Goal: Task Accomplishment & Management: Complete application form

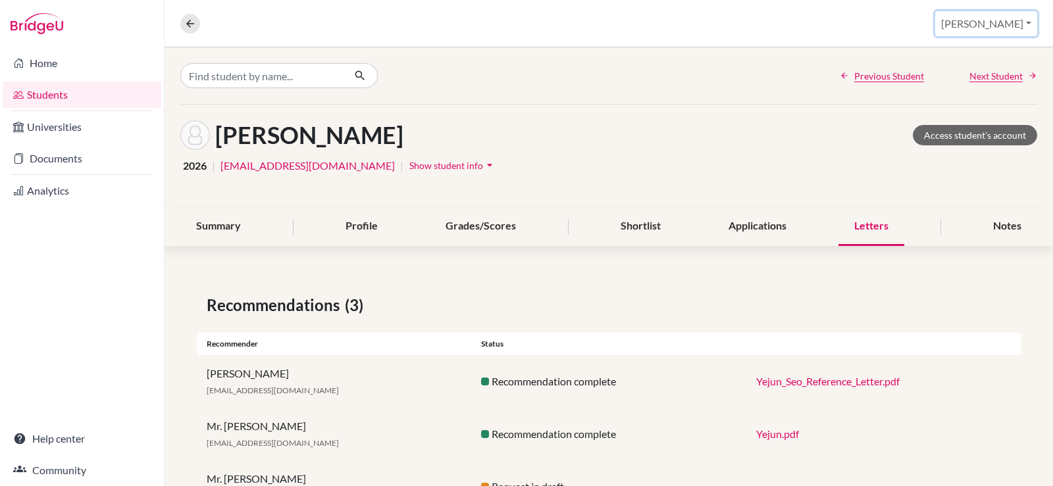
click at [1007, 20] on button "[PERSON_NAME]" at bounding box center [986, 23] width 102 height 25
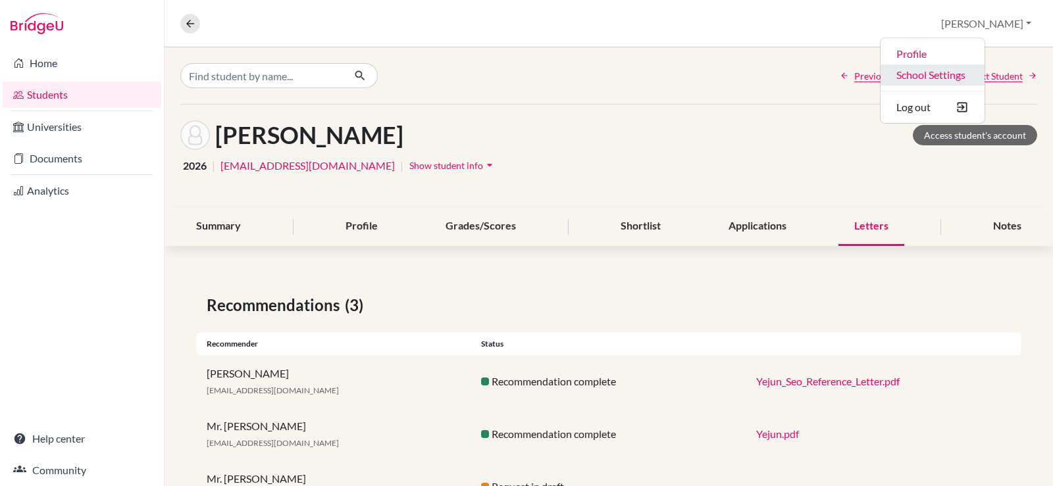
click at [965, 77] on link "School Settings" at bounding box center [933, 75] width 104 height 21
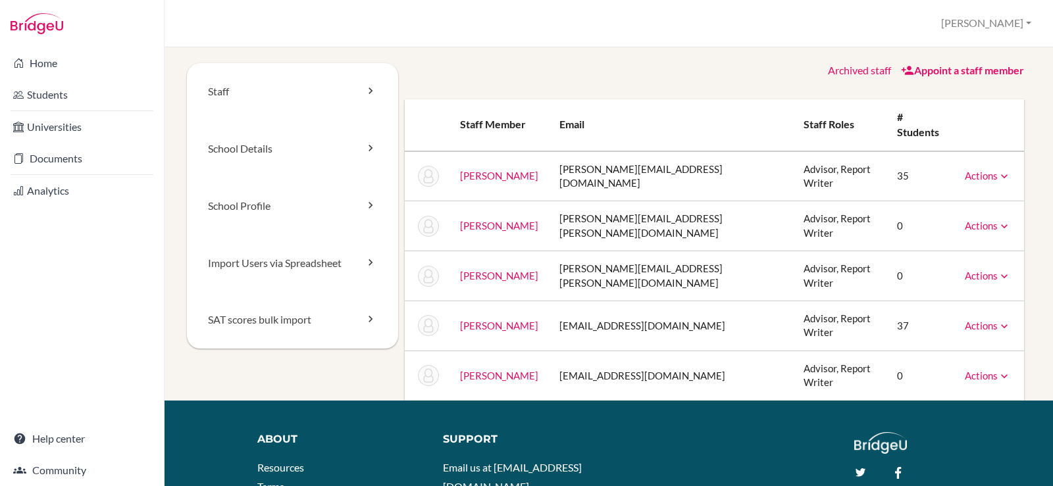
click at [941, 70] on link "Appoint a staff member" at bounding box center [962, 70] width 123 height 13
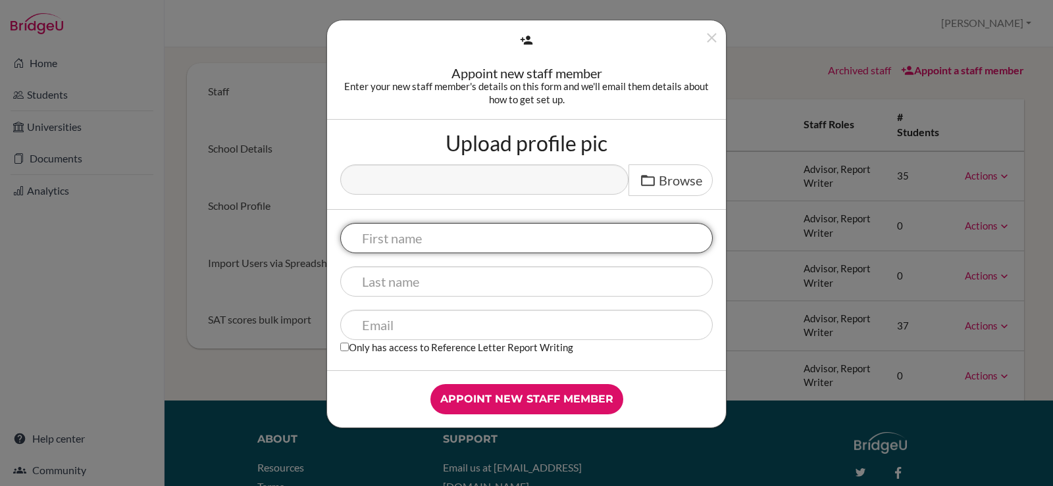
click at [423, 236] on input "text" at bounding box center [526, 238] width 373 height 30
type input "Jefferson"
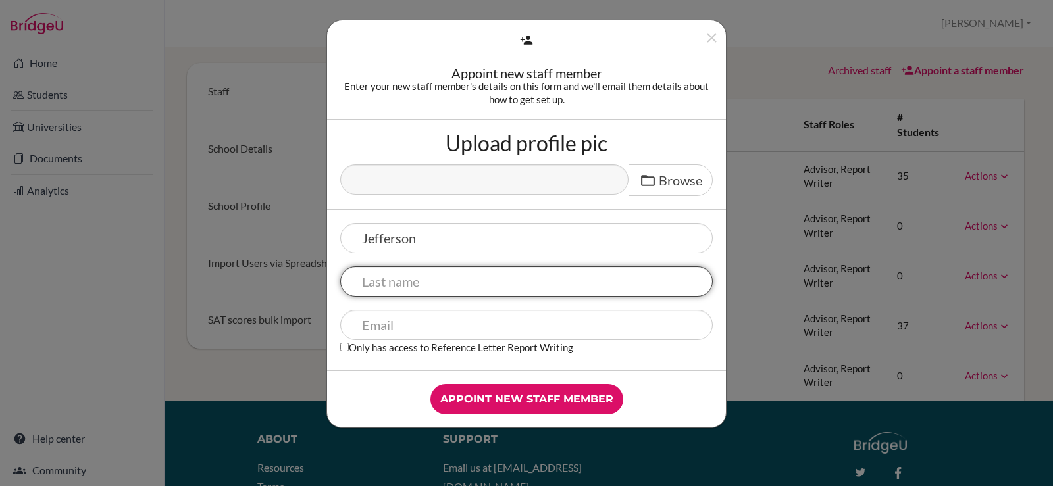
click at [434, 284] on input "text" at bounding box center [526, 282] width 373 height 30
type input "Catacutan"
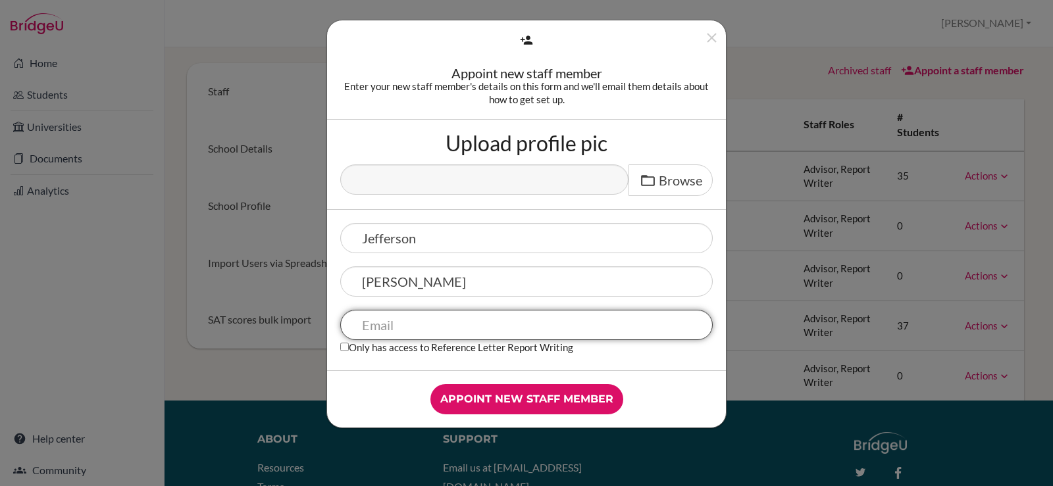
click at [457, 319] on input "text" at bounding box center [526, 325] width 373 height 30
paste input "The "follow-up session" is simply a scheduled check-in to see how you are doing…"
type input "The "follow-up session" is simply a scheduled check-in to see how you are doing…"
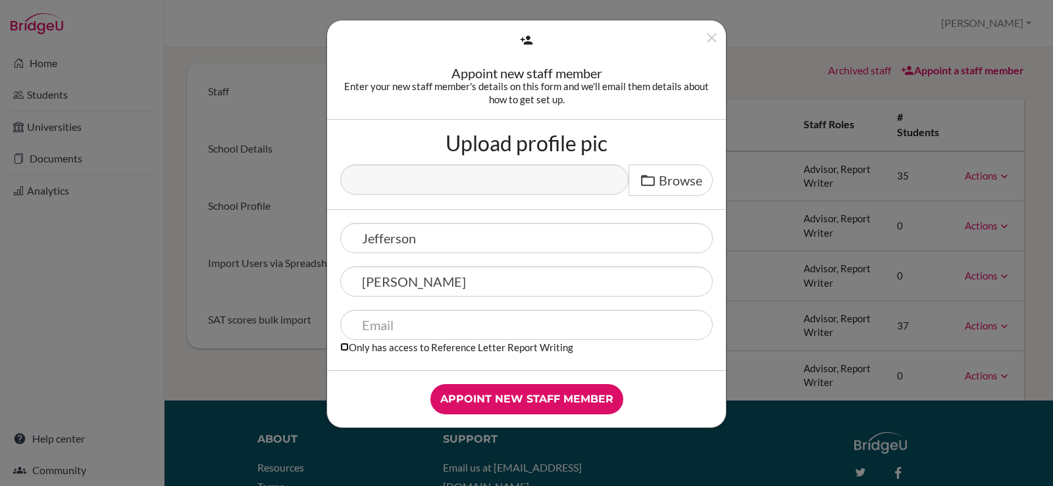
click at [343, 350] on input "Only has access to Reference Letter Report Writing" at bounding box center [344, 347] width 9 height 9
checkbox input "true"
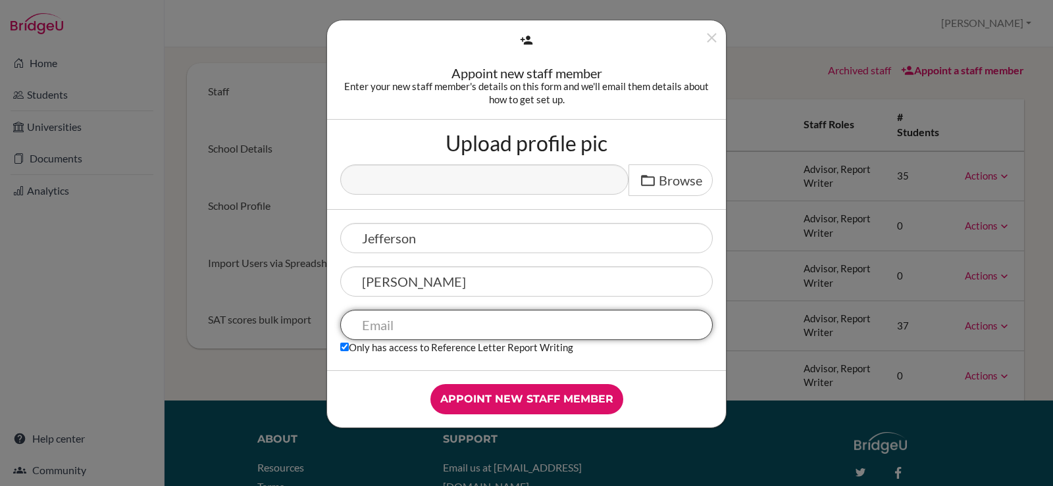
click at [392, 331] on input "text" at bounding box center [526, 325] width 373 height 30
click at [389, 327] on input "text" at bounding box center [526, 325] width 373 height 30
paste input "jeffersonmcatacutan@gmail.com"
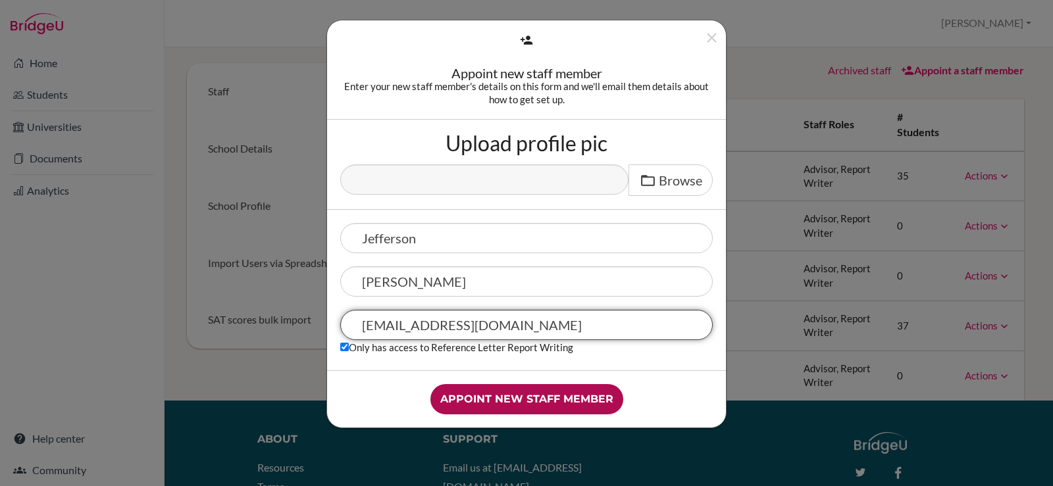
type input "jeffersonmcatacutan@gmail.com"
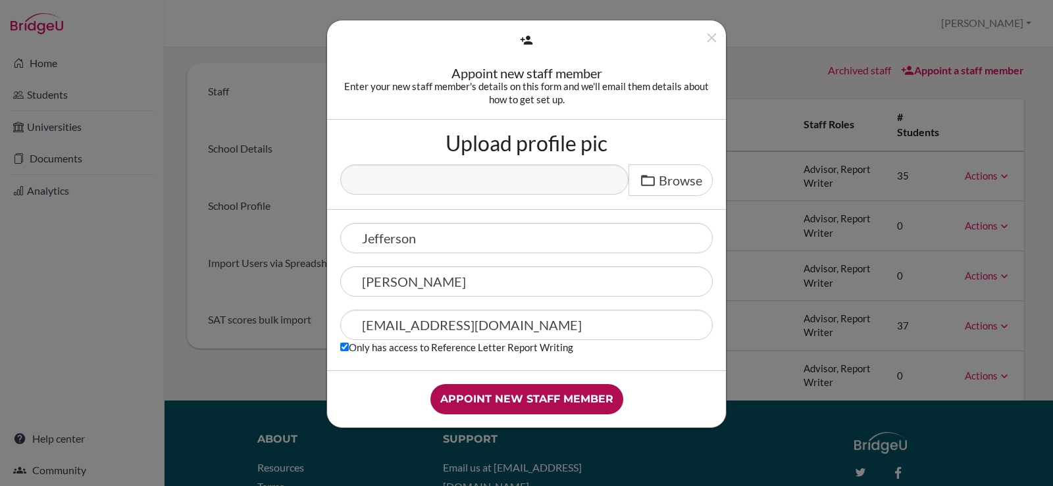
click at [548, 401] on input "Appoint new staff member" at bounding box center [527, 399] width 193 height 30
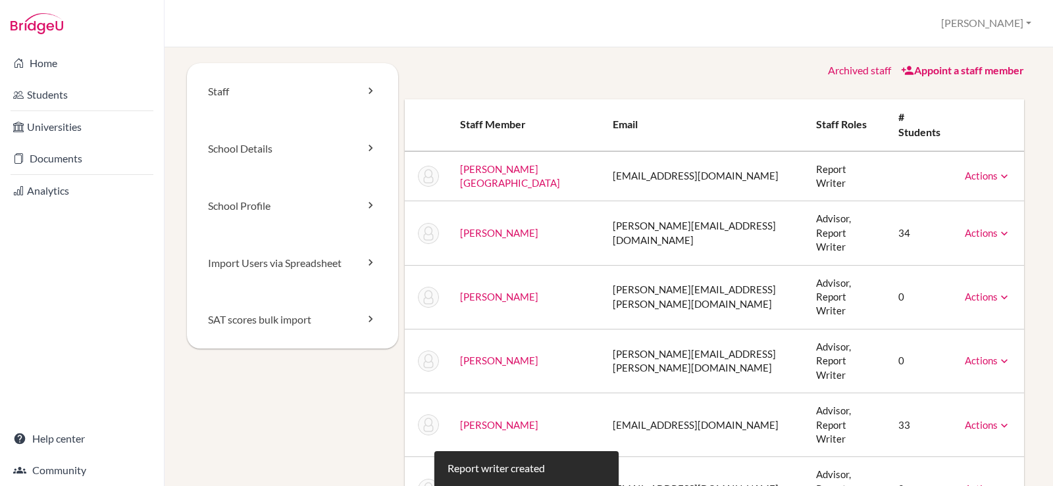
click at [979, 170] on link "Actions" at bounding box center [988, 176] width 46 height 12
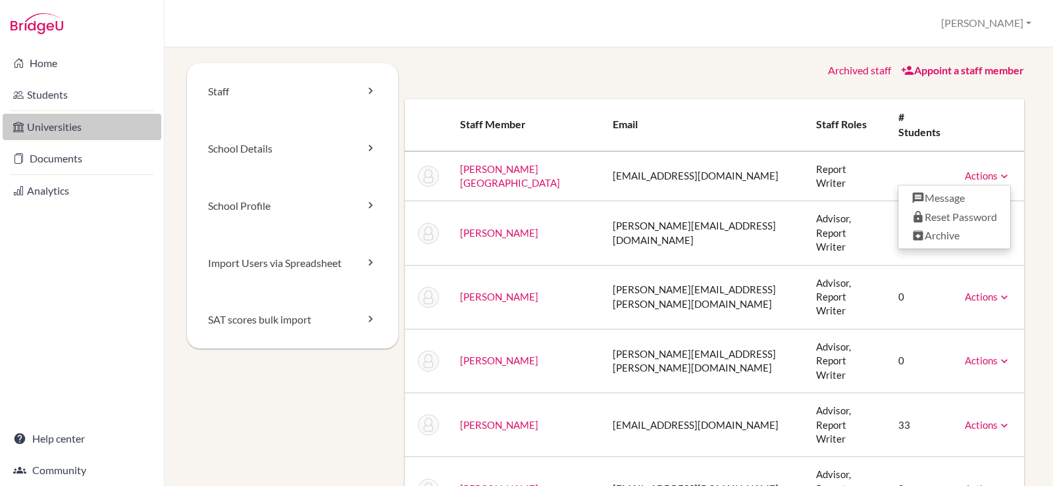
click at [80, 132] on link "Universities" at bounding box center [82, 127] width 159 height 26
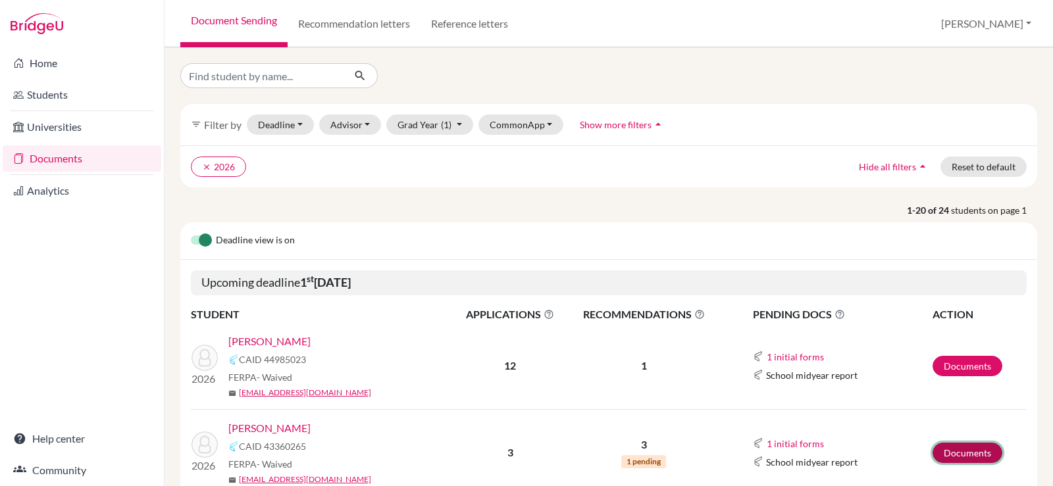
click at [953, 456] on link "Documents" at bounding box center [968, 453] width 70 height 20
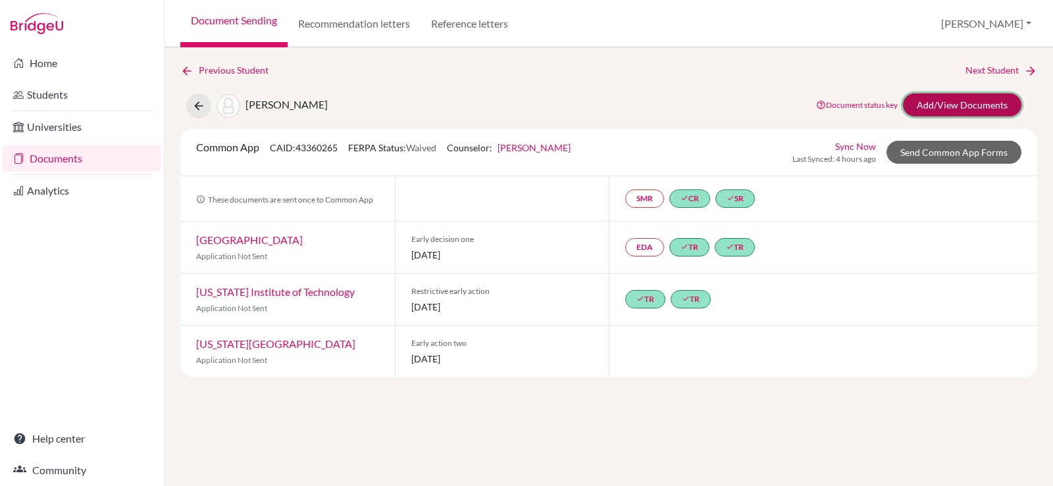
click at [930, 105] on link "Add/View Documents" at bounding box center [962, 104] width 118 height 23
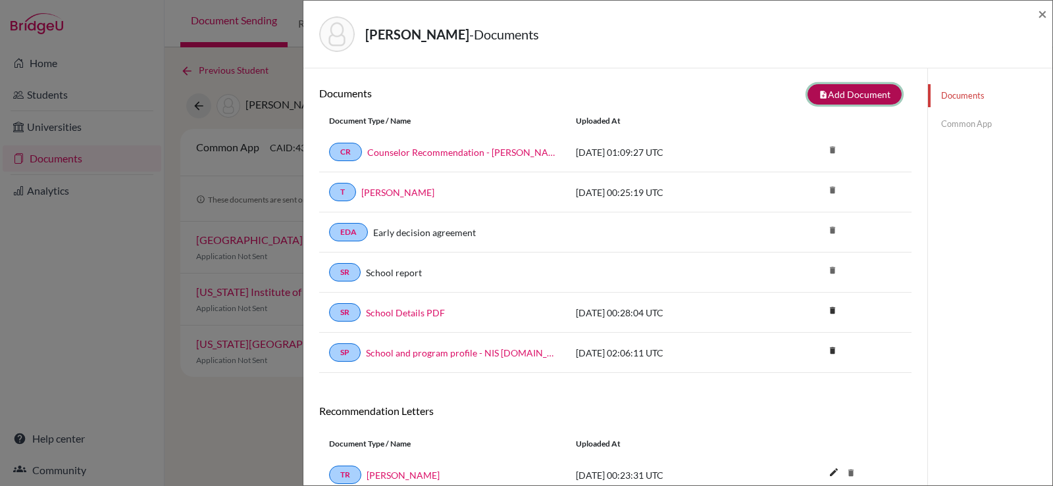
click at [841, 93] on button "note_add Add Document" at bounding box center [855, 94] width 94 height 20
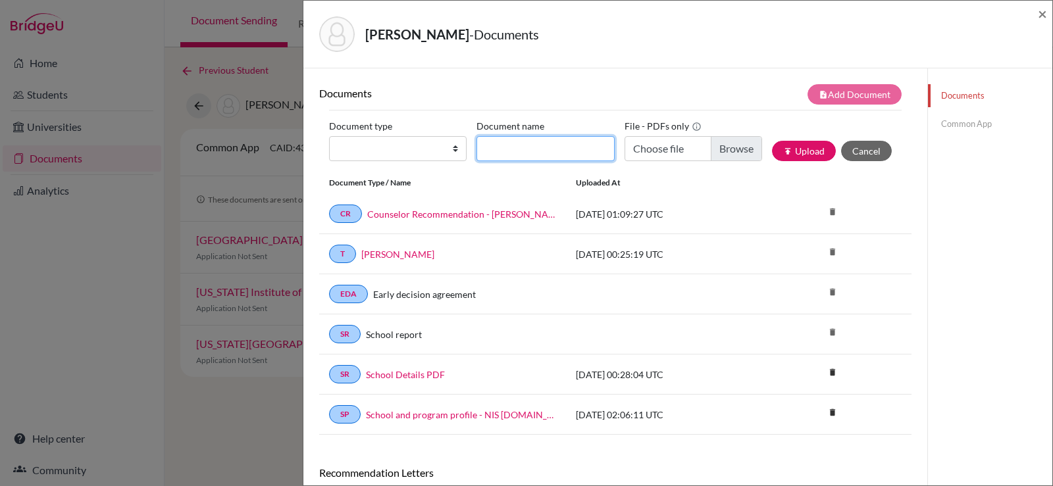
click at [536, 137] on input "Document name" at bounding box center [546, 148] width 138 height 25
click at [368, 149] on select "Change explanation for Common App reports Counselor recommendation Internationa…" at bounding box center [398, 148] width 138 height 25
select select "5"
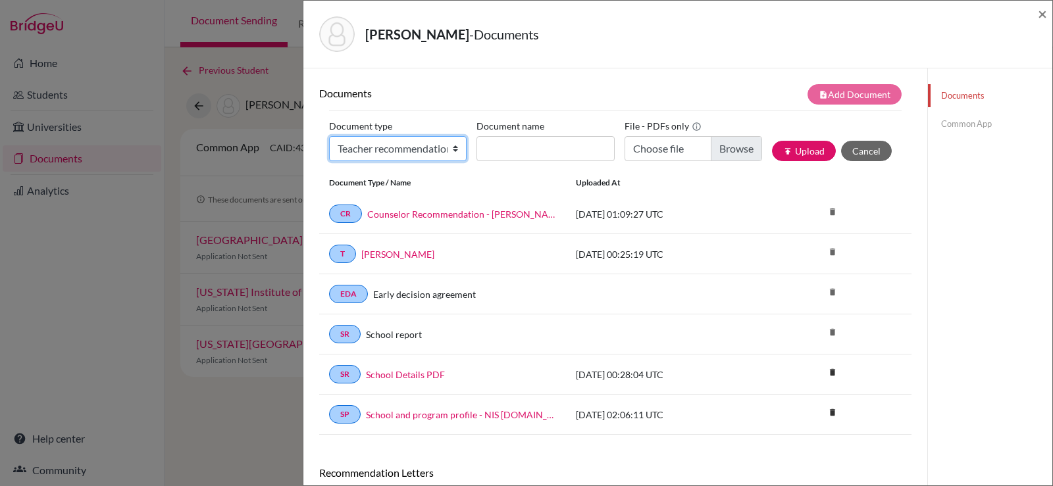
click at [329, 136] on select "Change explanation for Common App reports Counselor recommendation Internationa…" at bounding box center [398, 148] width 138 height 25
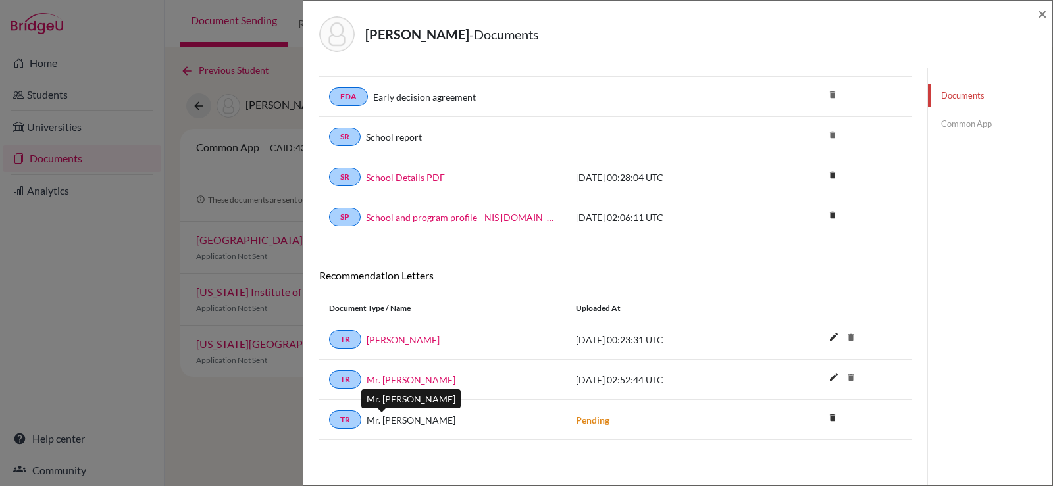
click at [377, 417] on span "Mr. [PERSON_NAME]" at bounding box center [411, 420] width 89 height 14
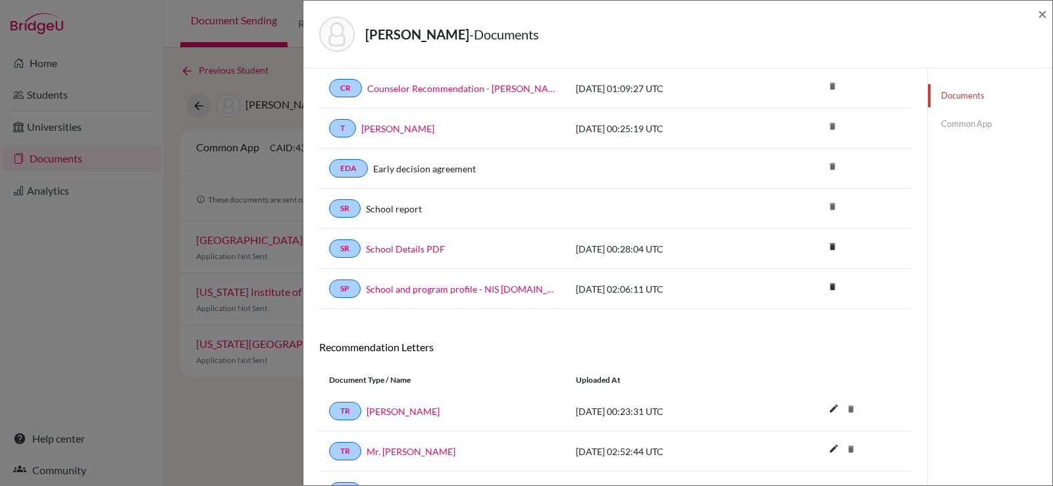
scroll to position [0, 0]
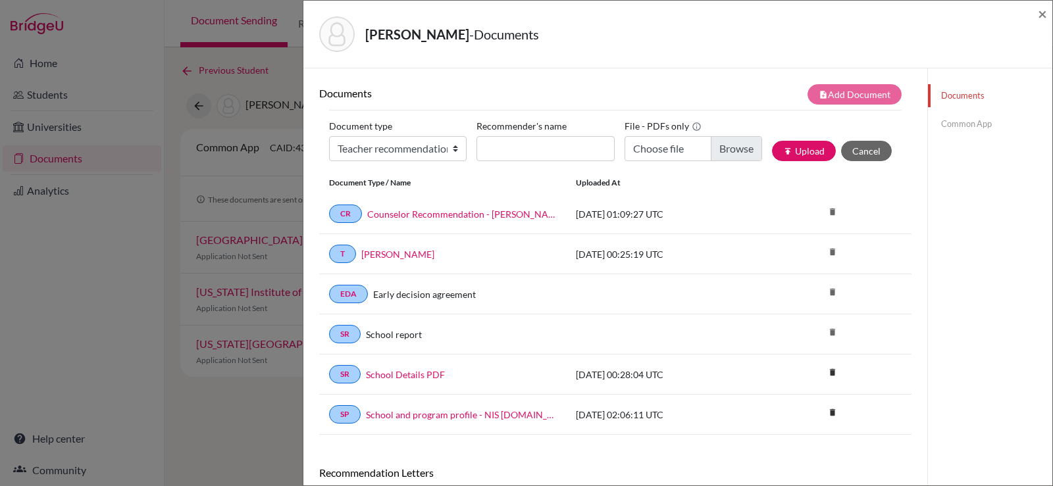
click at [1047, 9] on div "[PERSON_NAME], Yejun - Documents ×" at bounding box center [677, 35] width 749 height 68
click at [1042, 15] on span "×" at bounding box center [1042, 13] width 9 height 19
